Goal: Task Accomplishment & Management: Complete application form

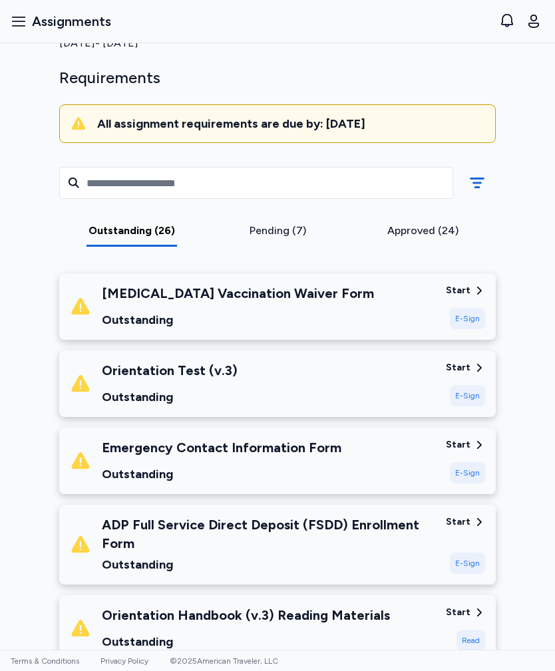
scroll to position [76, 0]
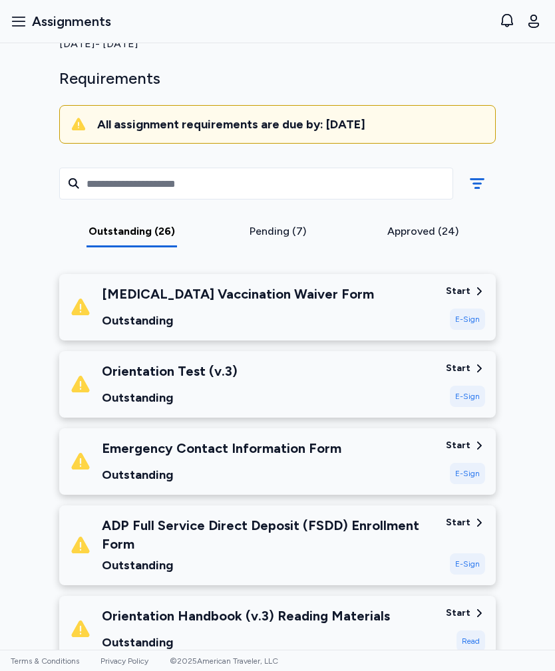
click at [323, 384] on div "Orientation Test (v.3) Outstanding" at bounding box center [252, 384] width 365 height 45
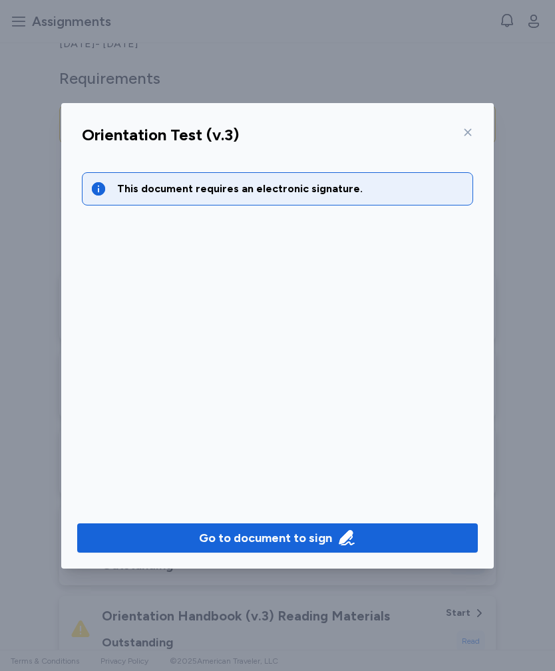
click at [250, 541] on div "Go to document to sign" at bounding box center [265, 538] width 133 height 19
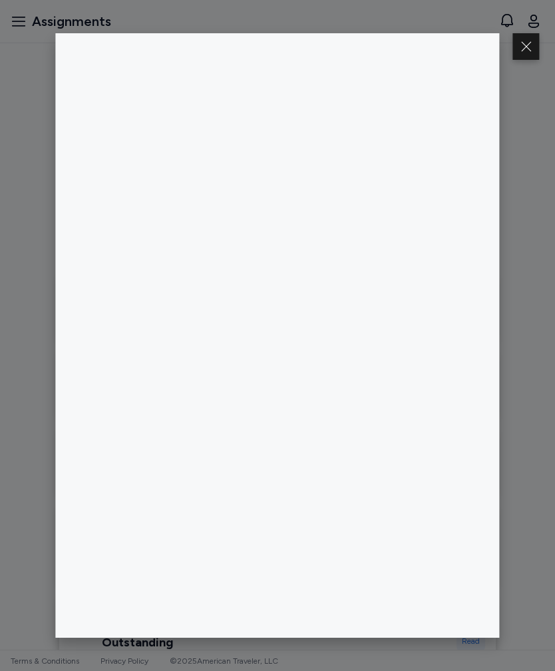
click at [525, 56] on button at bounding box center [526, 46] width 27 height 27
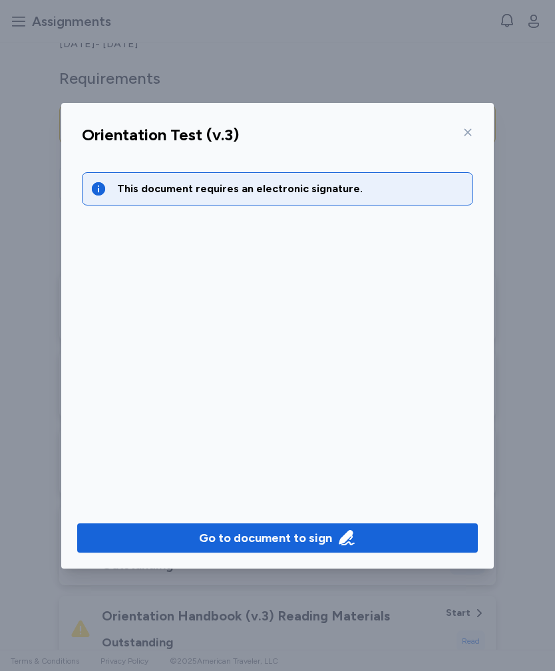
click at [469, 136] on icon at bounding box center [467, 132] width 11 height 11
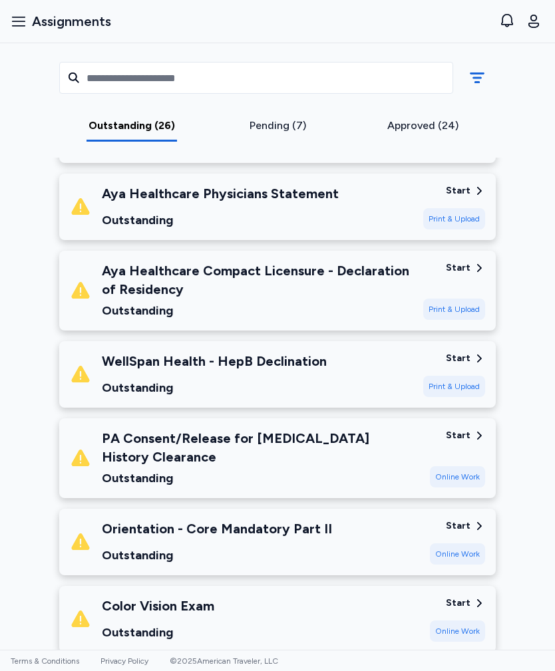
scroll to position [1453, 0]
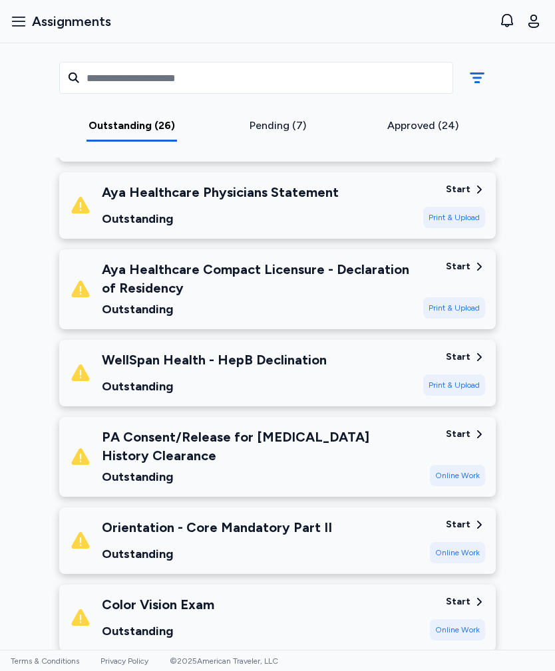
click at [362, 461] on div "PA Consent/Release for [MEDICAL_DATA] History Clearance" at bounding box center [260, 446] width 317 height 37
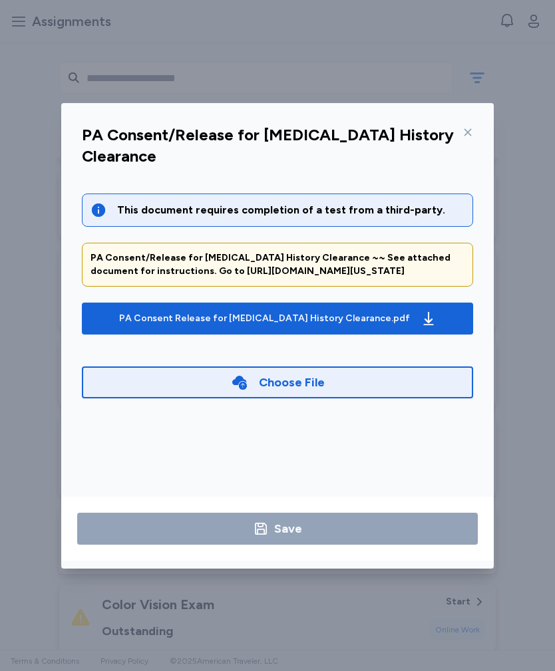
click at [464, 132] on icon at bounding box center [467, 132] width 11 height 11
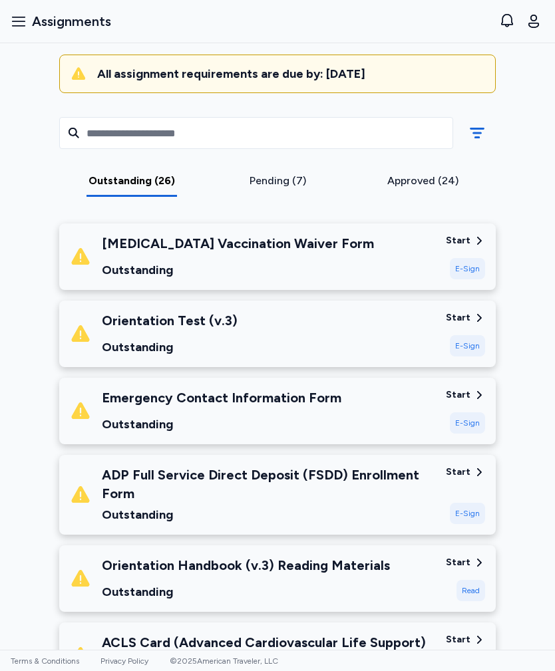
scroll to position [110, 0]
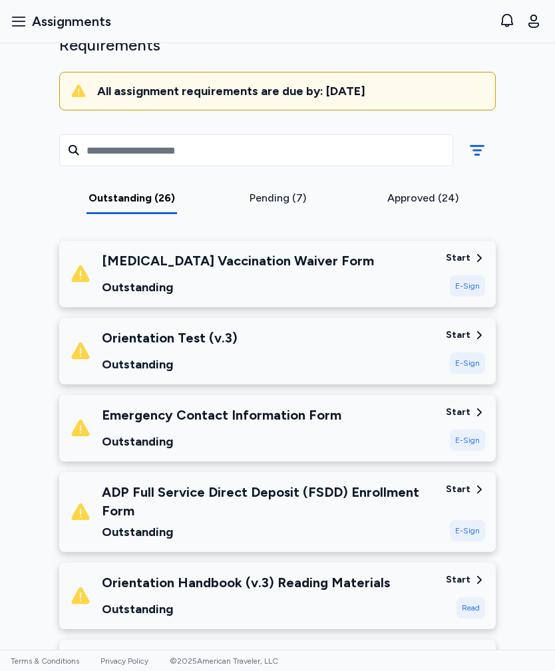
click at [398, 354] on div "Orientation Test (v.3) Outstanding" at bounding box center [252, 351] width 365 height 45
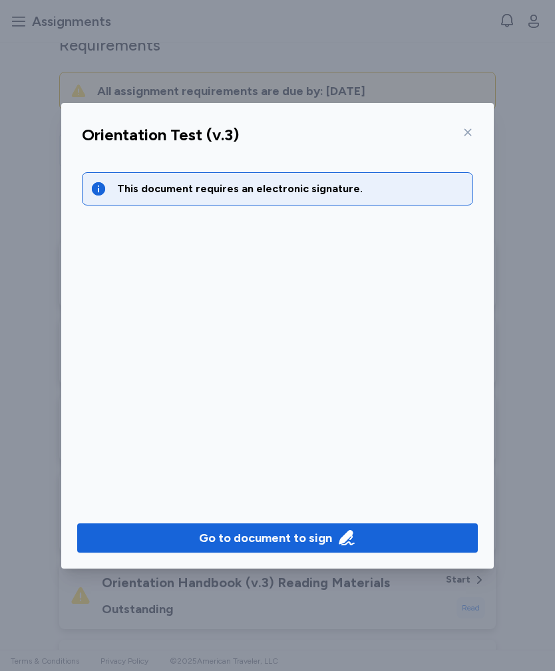
click at [470, 131] on icon at bounding box center [467, 132] width 11 height 11
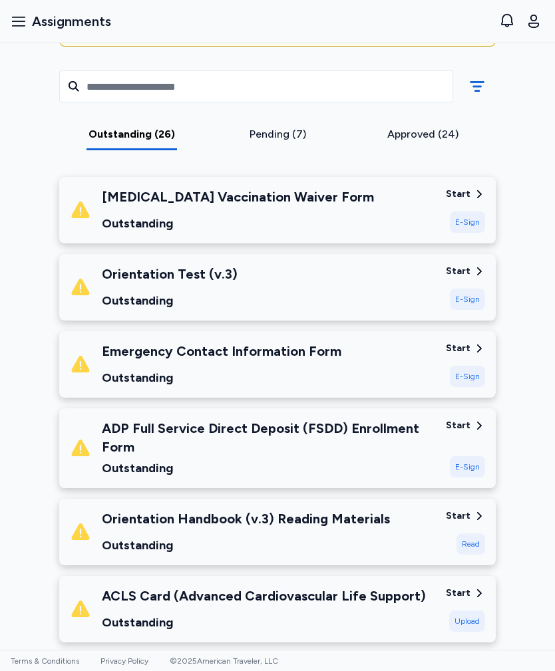
scroll to position [231, 0]
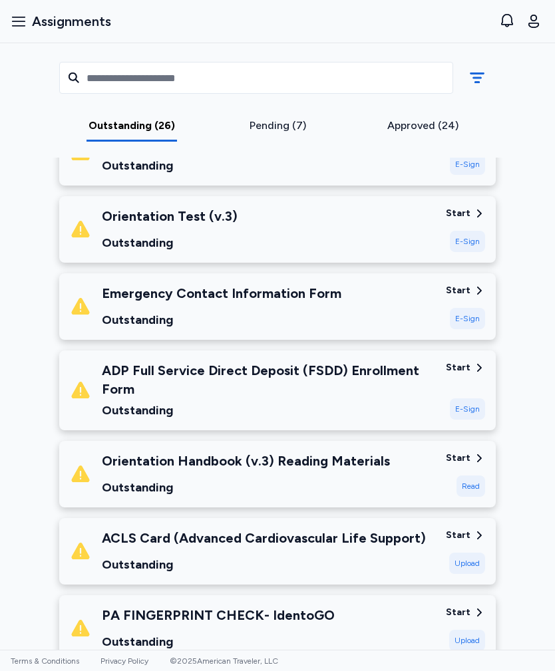
click at [386, 464] on div "Orientation Handbook (v.3) Reading Materials Outstanding" at bounding box center [252, 474] width 365 height 45
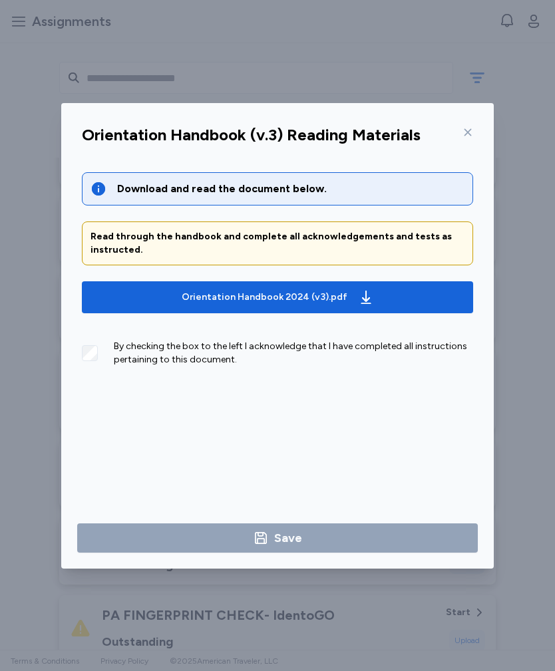
click at [358, 297] on icon "button" at bounding box center [366, 297] width 16 height 16
click at [463, 128] on icon at bounding box center [467, 132] width 11 height 11
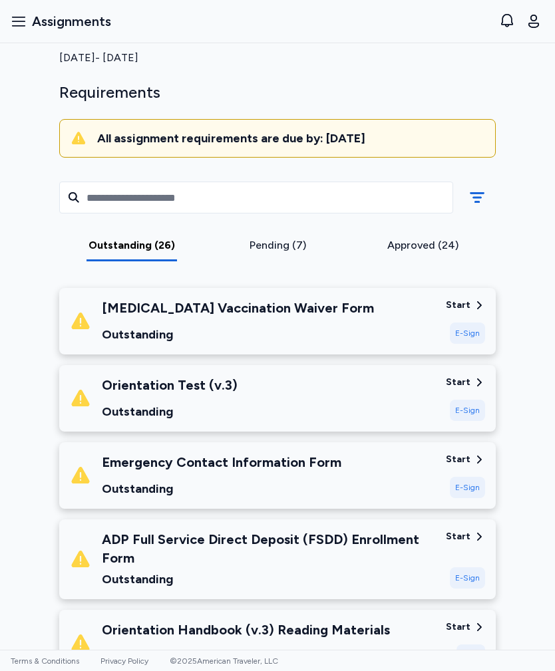
scroll to position [61, 0]
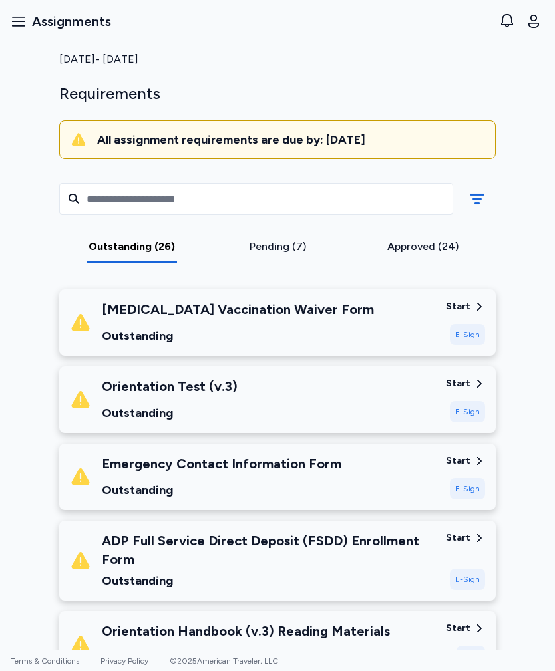
click at [398, 408] on div "Orientation Test (v.3) Outstanding" at bounding box center [252, 399] width 365 height 45
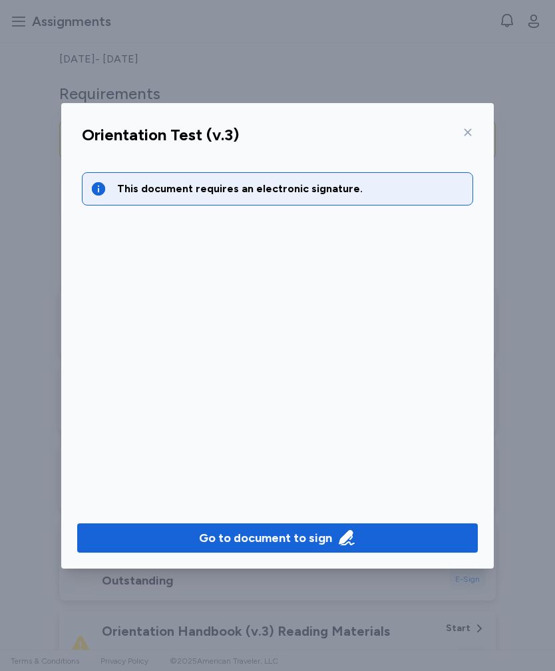
click at [342, 535] on icon "button" at bounding box center [346, 538] width 19 height 19
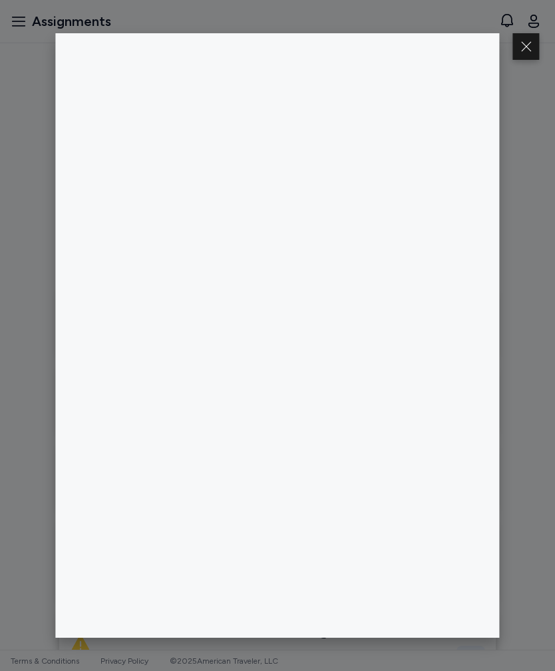
click at [441, 3] on div at bounding box center [277, 335] width 555 height 671
